Goal: Task Accomplishment & Management: Use online tool/utility

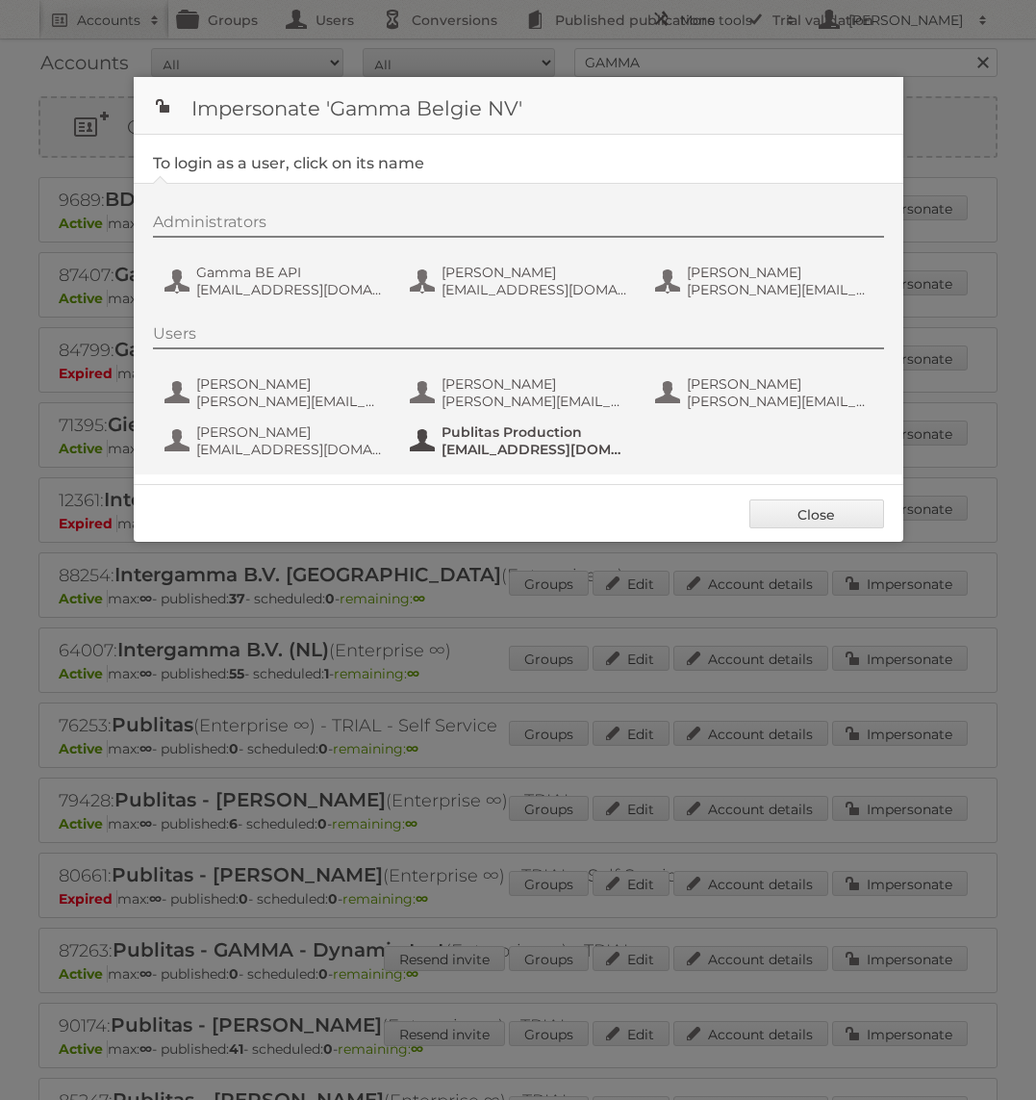
click at [540, 450] on span "fs+gammabe@publitas.com" at bounding box center [535, 449] width 187 height 17
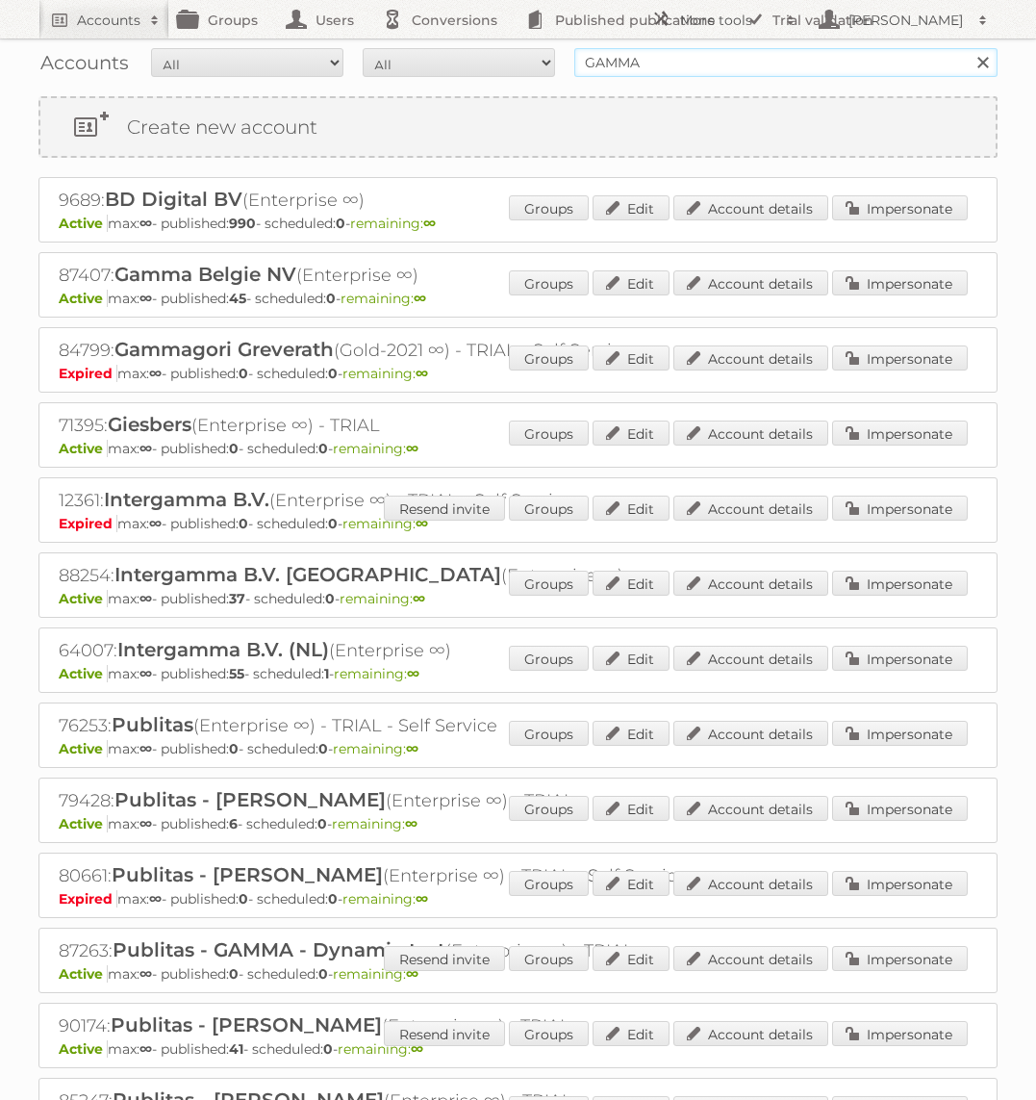
click at [739, 48] on input "GAMMA" at bounding box center [785, 62] width 423 height 29
type input "Bauhaus"
click at [968, 48] on input "Search" at bounding box center [982, 62] width 29 height 29
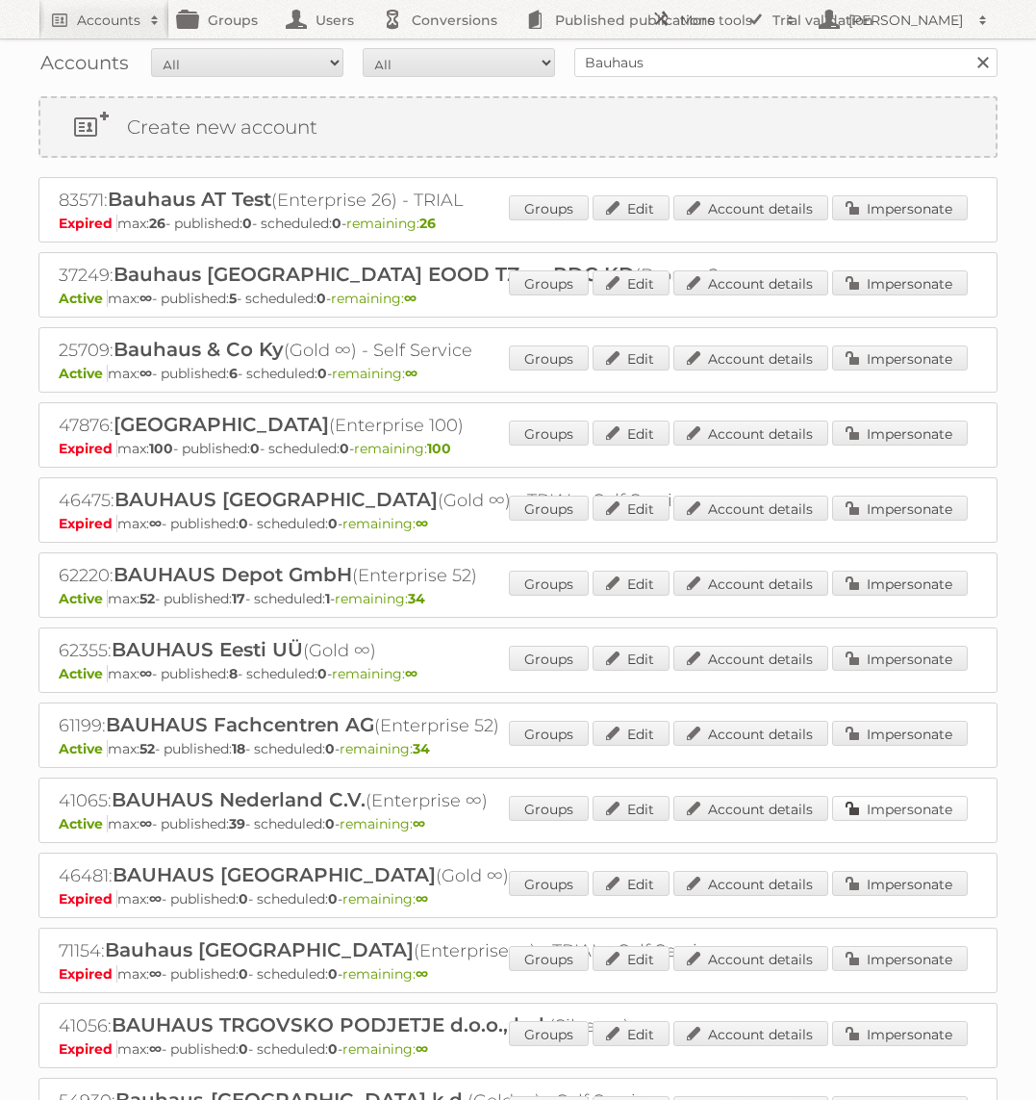
click at [916, 808] on link "Impersonate" at bounding box center [900, 808] width 136 height 25
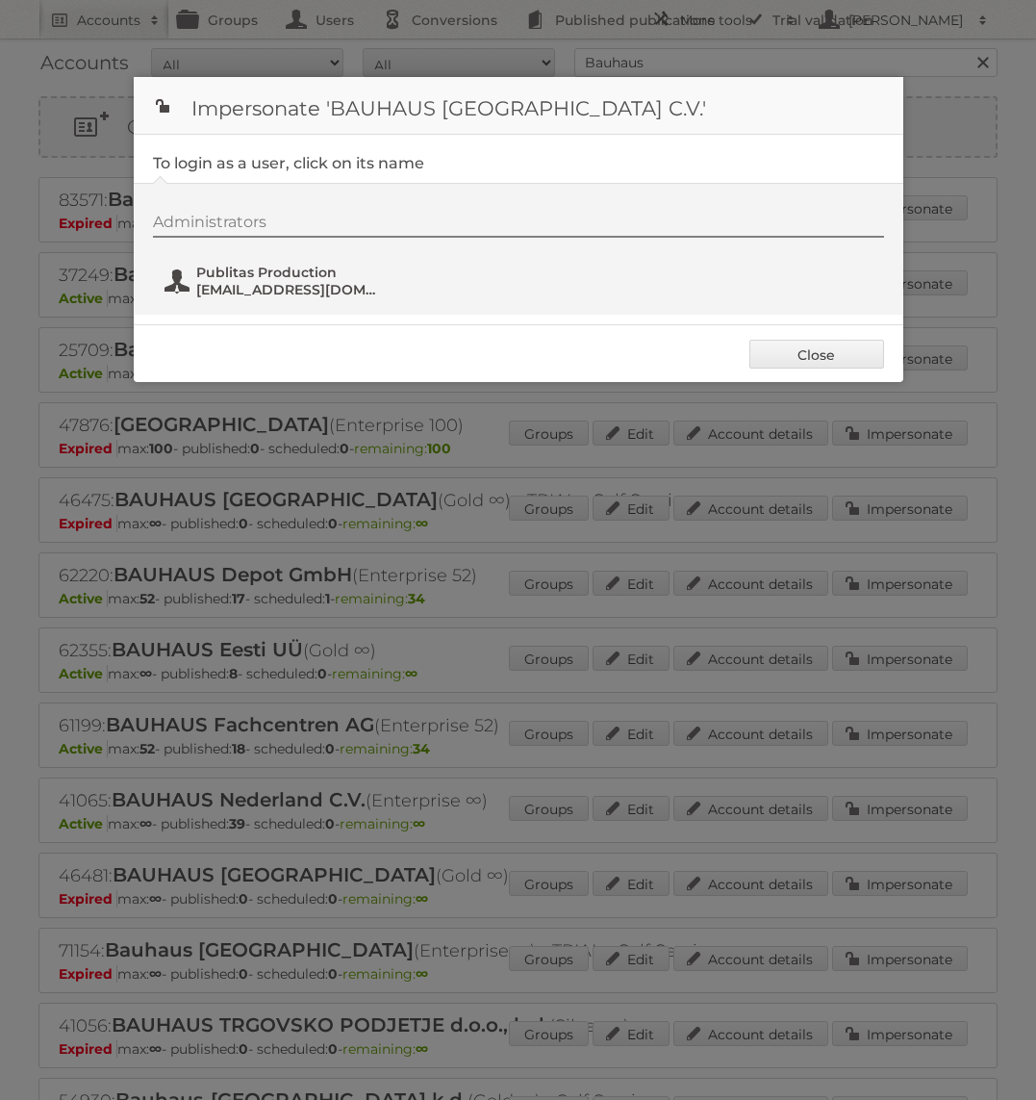
click at [288, 291] on span "fs+bauhaus@publitas.com" at bounding box center [289, 289] width 187 height 17
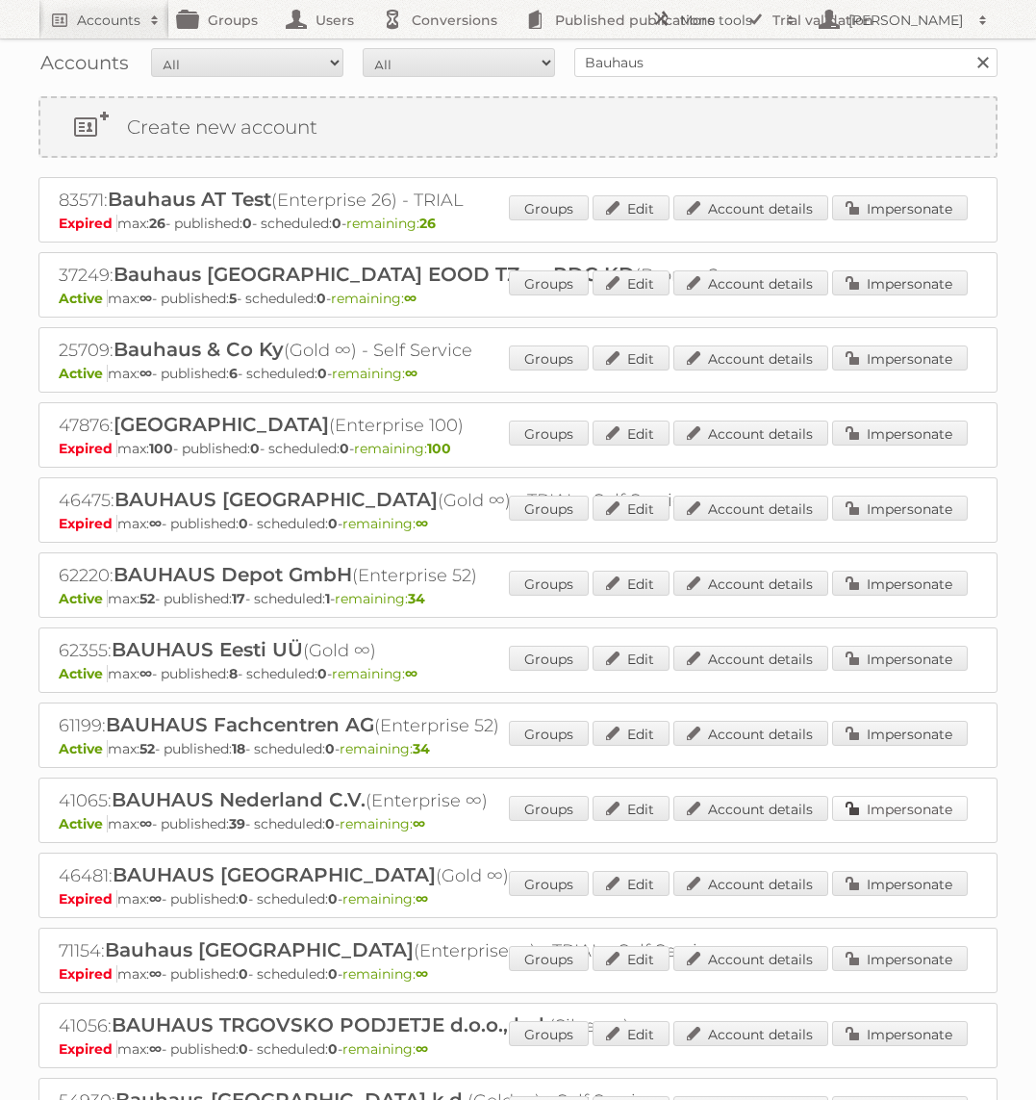
click at [882, 796] on link "Impersonate" at bounding box center [900, 808] width 136 height 25
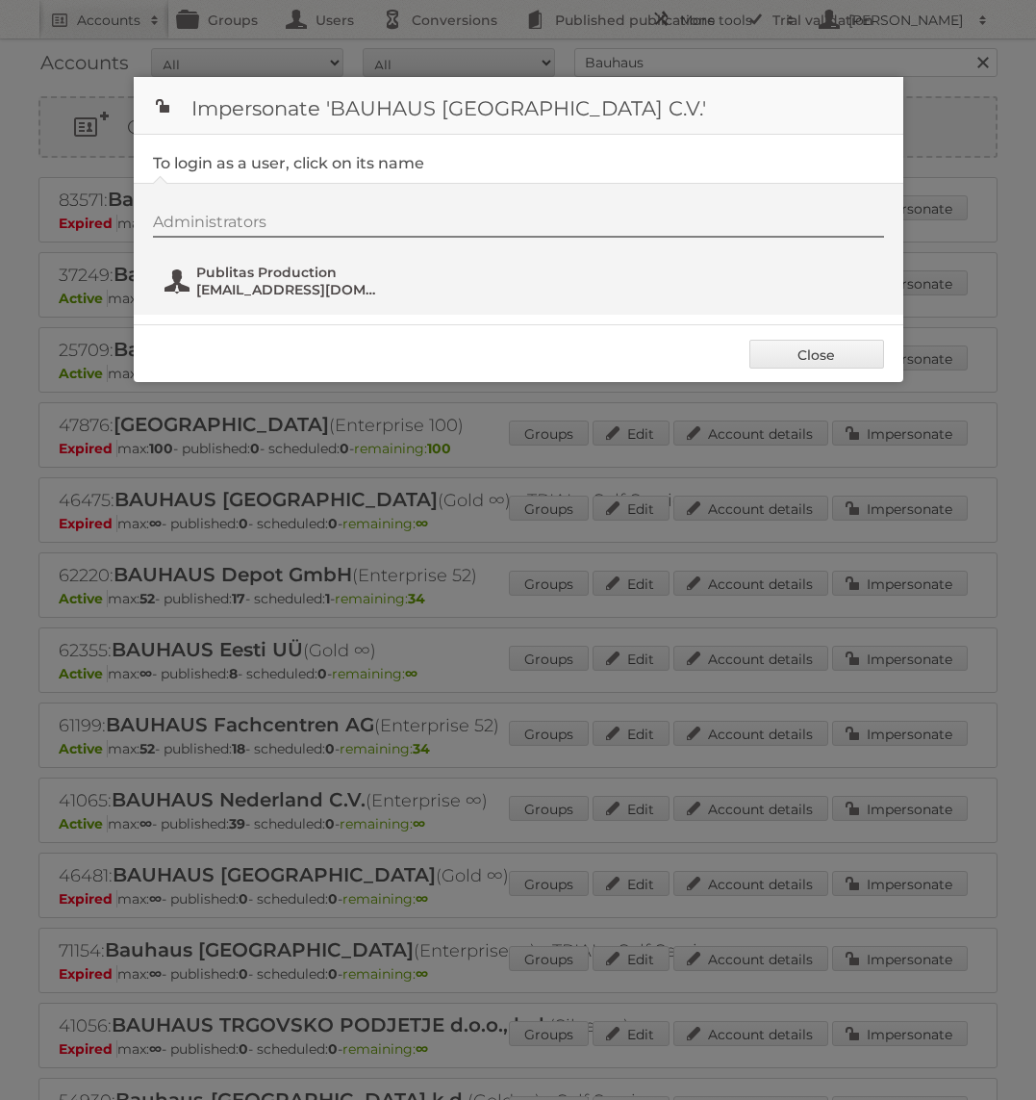
click at [271, 289] on span "fs+bauhaus@publitas.com" at bounding box center [289, 289] width 187 height 17
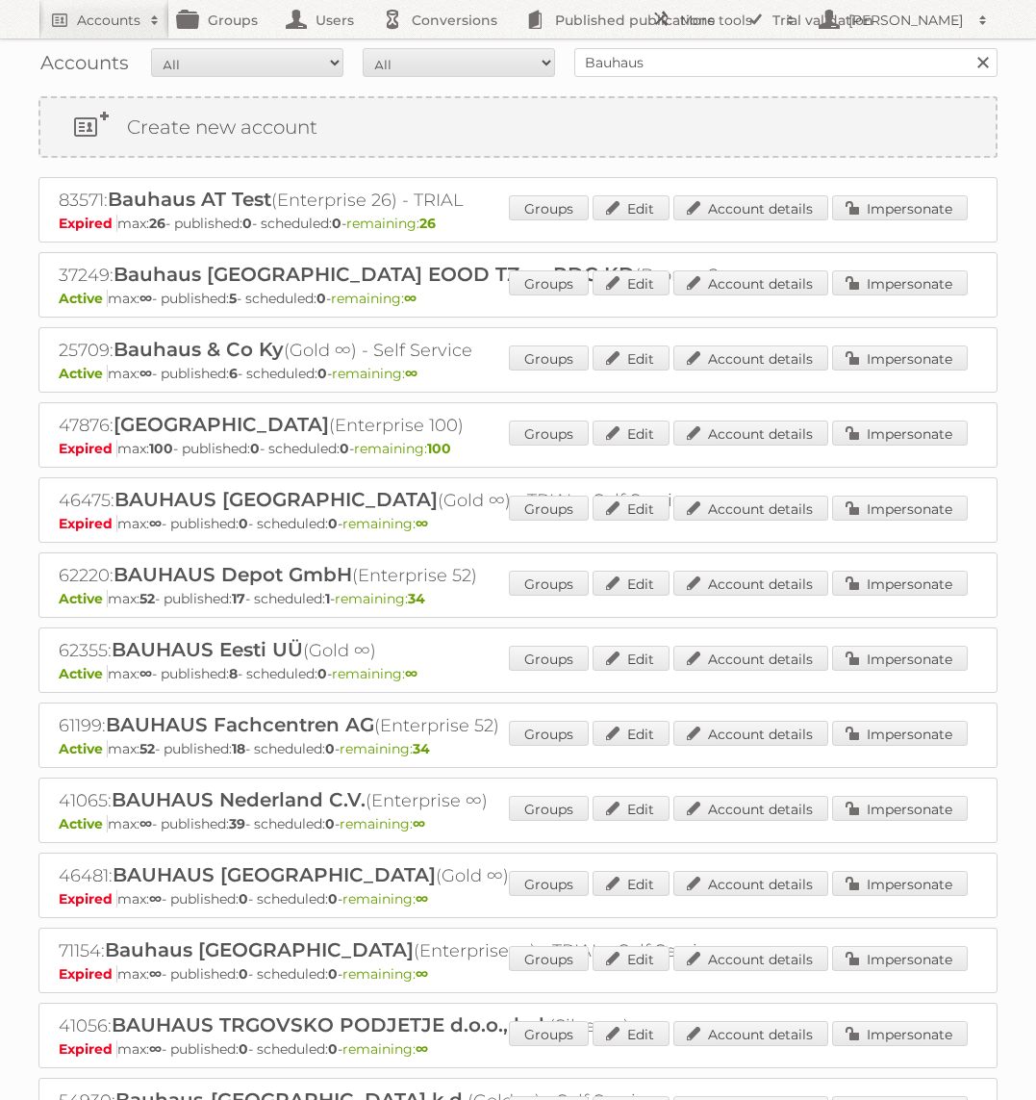
click at [654, 77] on div "Accounts All Active Expired Pending All Paid Trials Self service Bauhaus Search" at bounding box center [517, 62] width 959 height 48
click at [654, 61] on input "Bauhaus" at bounding box center [785, 62] width 423 height 29
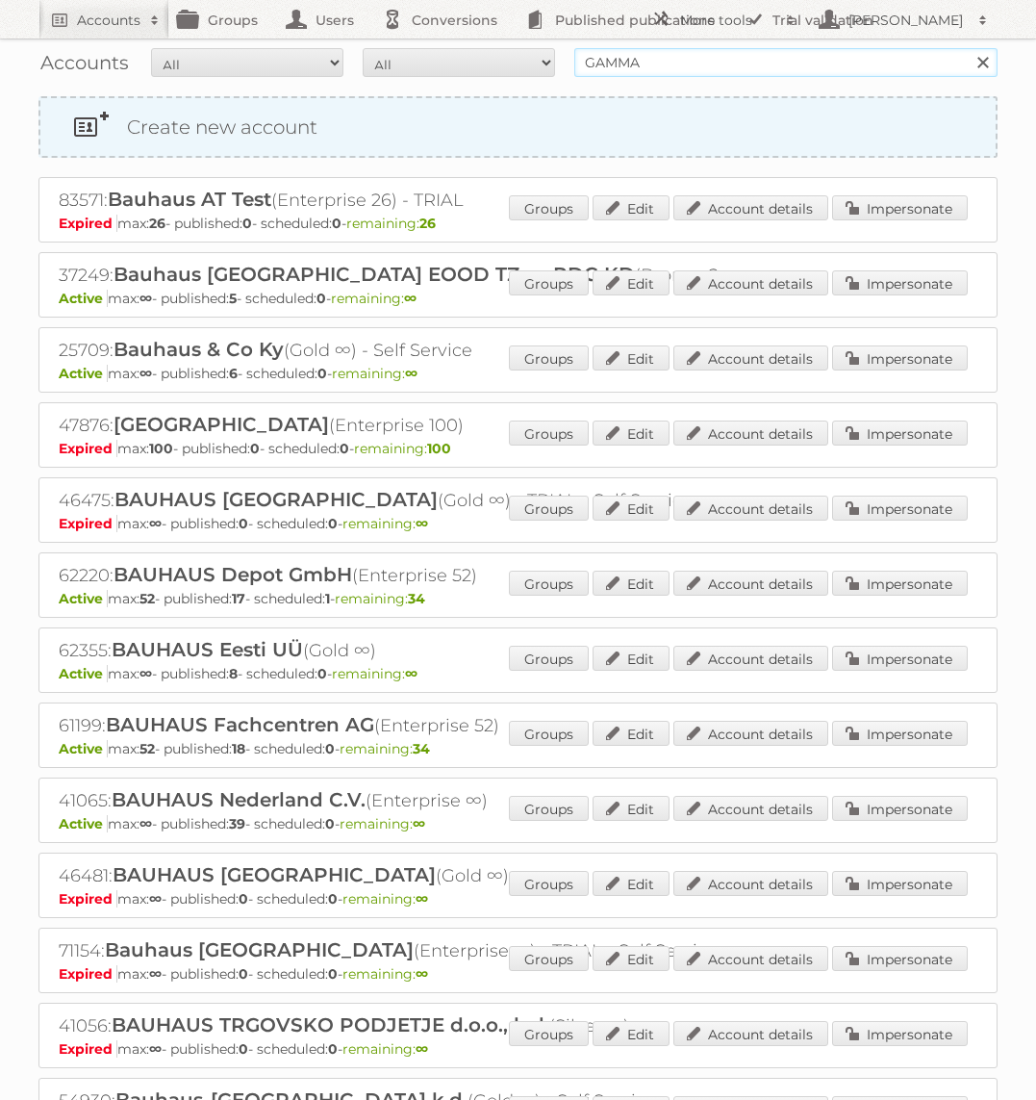
type input "GAMMA"
click at [968, 48] on input "Search" at bounding box center [982, 62] width 29 height 29
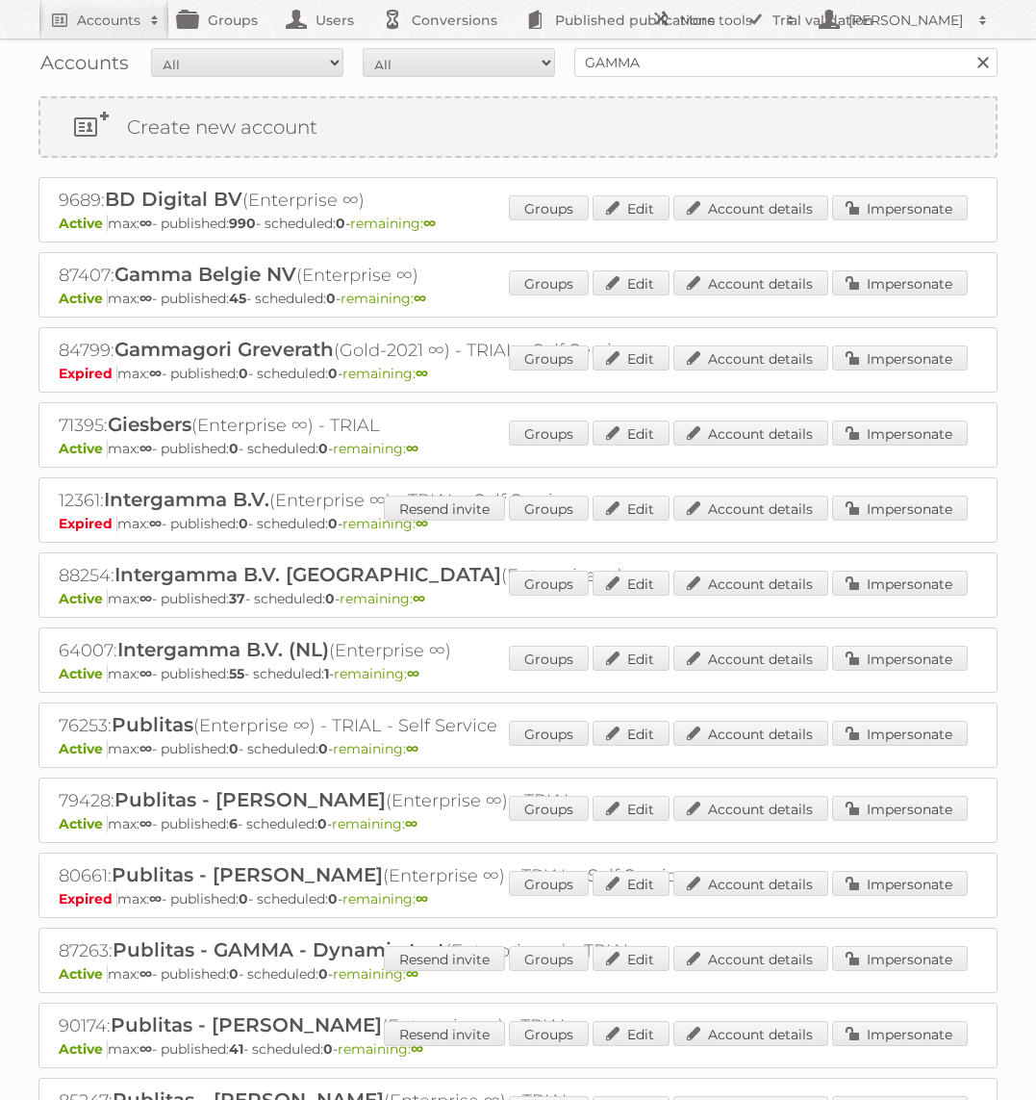
click at [771, 44] on div "Accounts All Active Expired Pending All Paid Trials Self service GAMMA Search" at bounding box center [517, 62] width 959 height 48
click at [764, 52] on input "GAMMA" at bounding box center [785, 62] width 423 height 29
type input "[DOMAIN_NAME]"
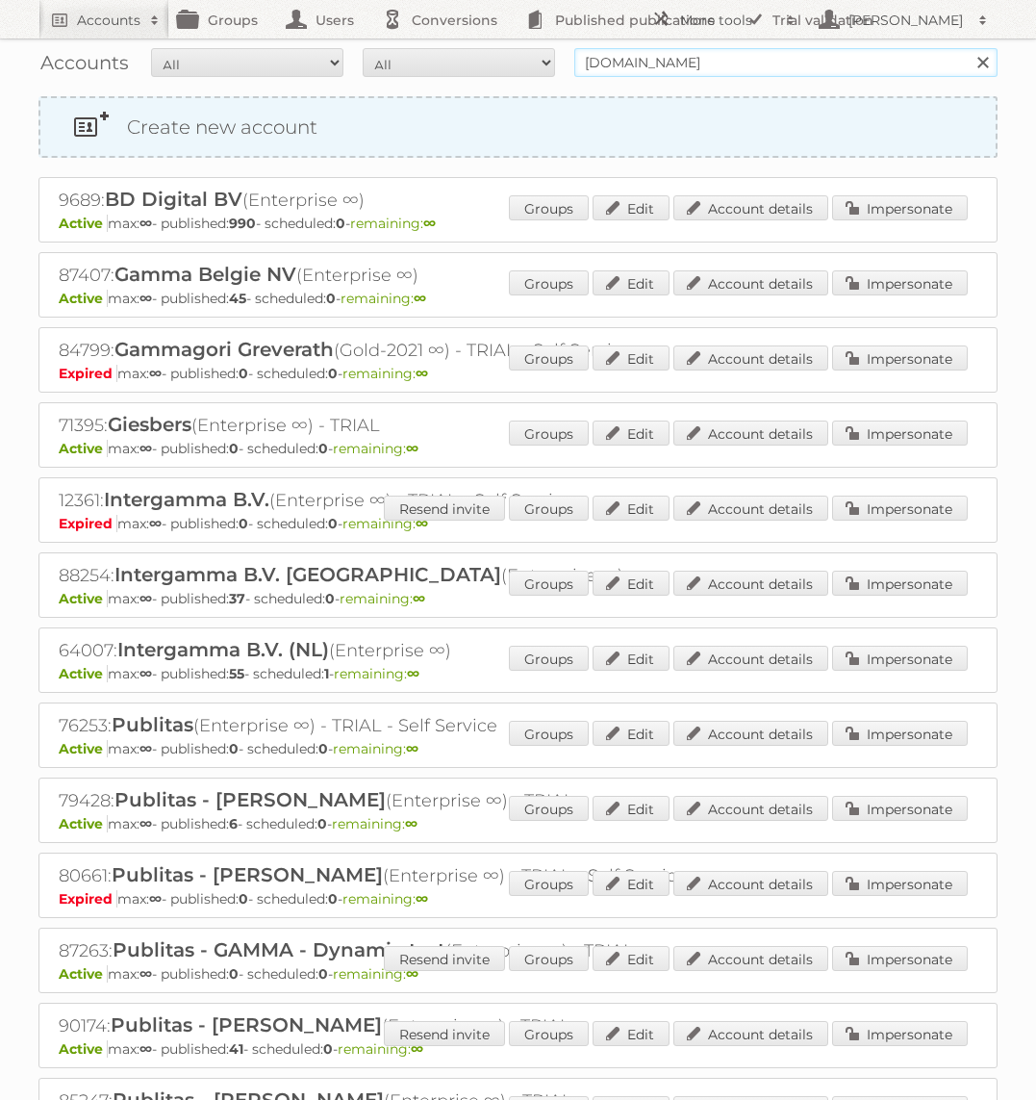
click at [968, 48] on input "Search" at bounding box center [982, 62] width 29 height 29
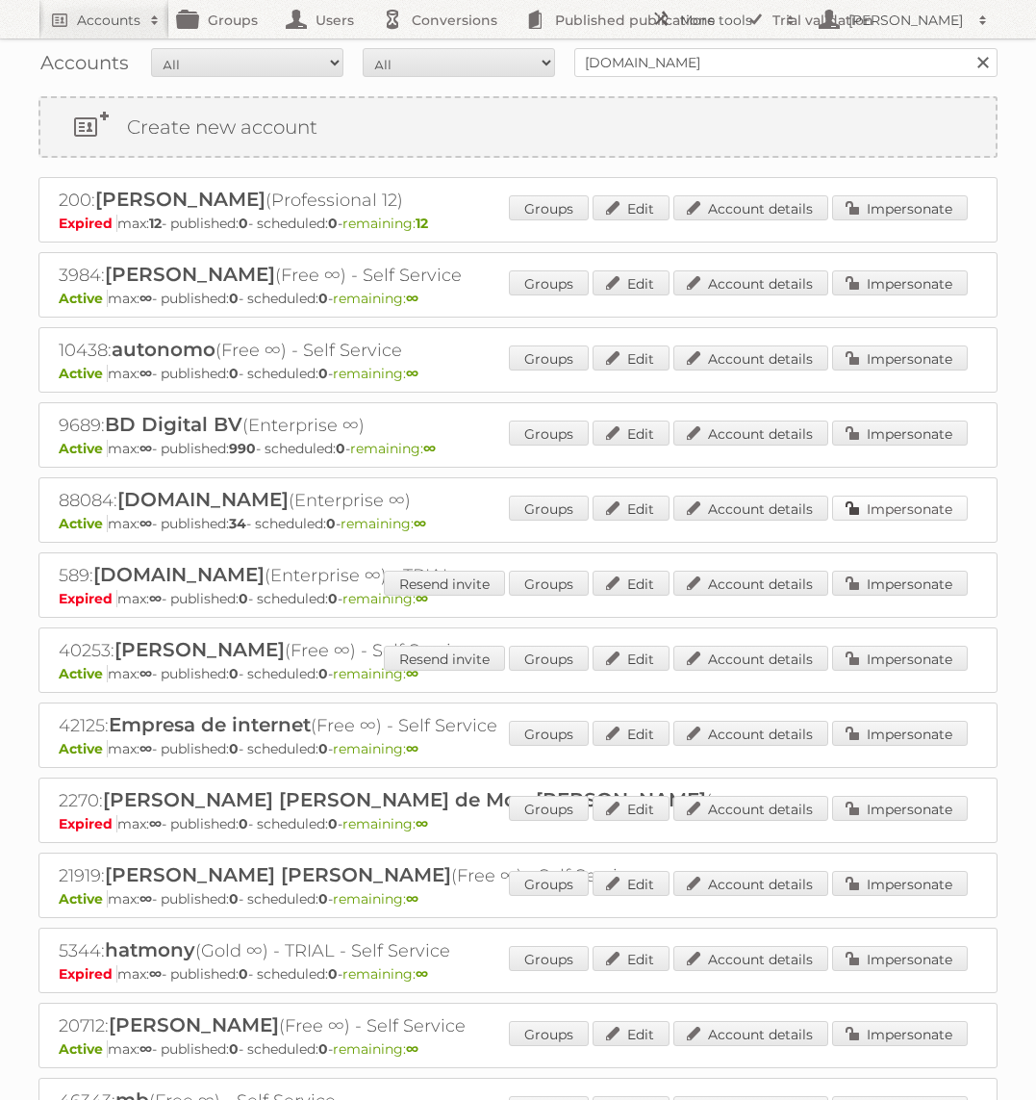
click at [904, 501] on link "Impersonate" at bounding box center [900, 507] width 136 height 25
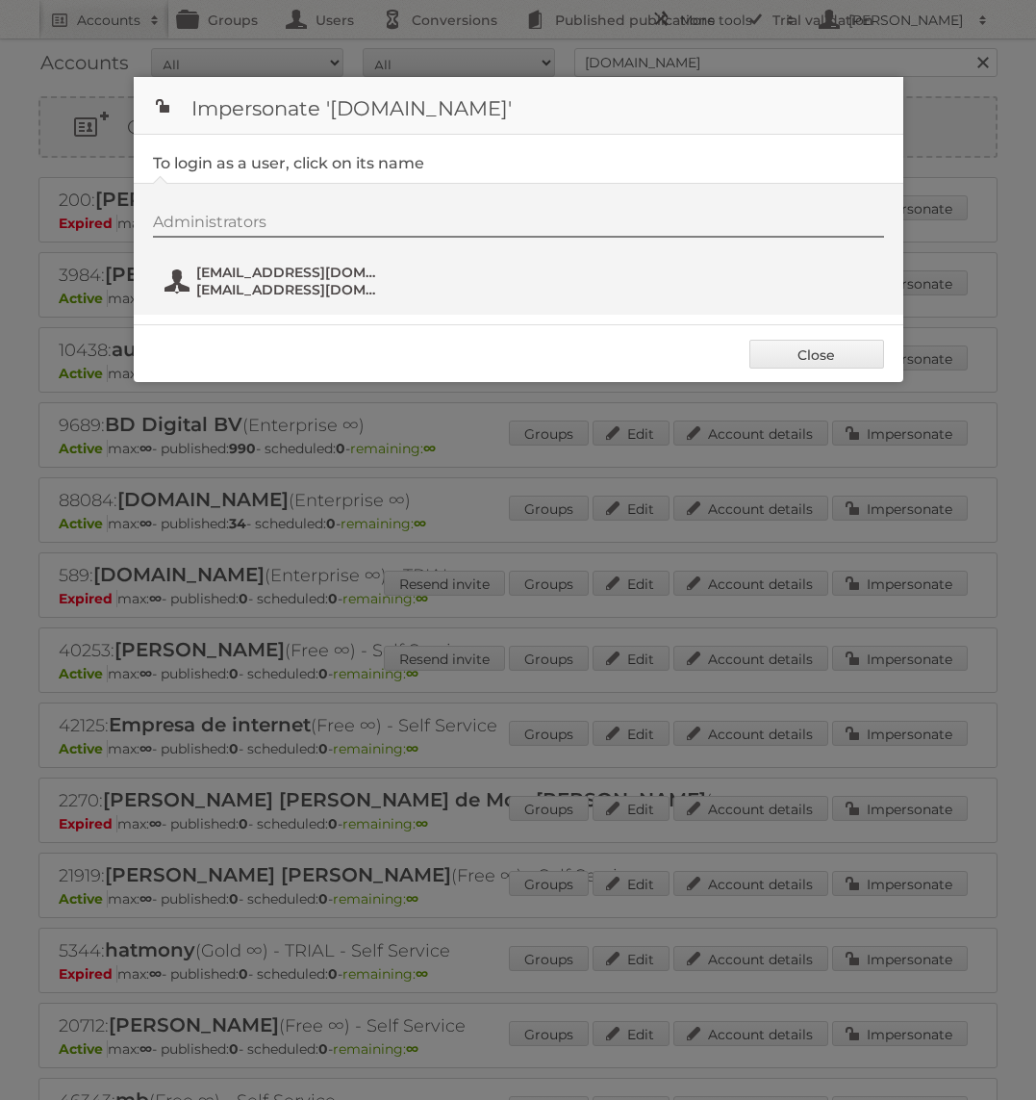
click at [234, 296] on span "fs+bol@publitas.com" at bounding box center [289, 289] width 187 height 17
